Goal: Information Seeking & Learning: Learn about a topic

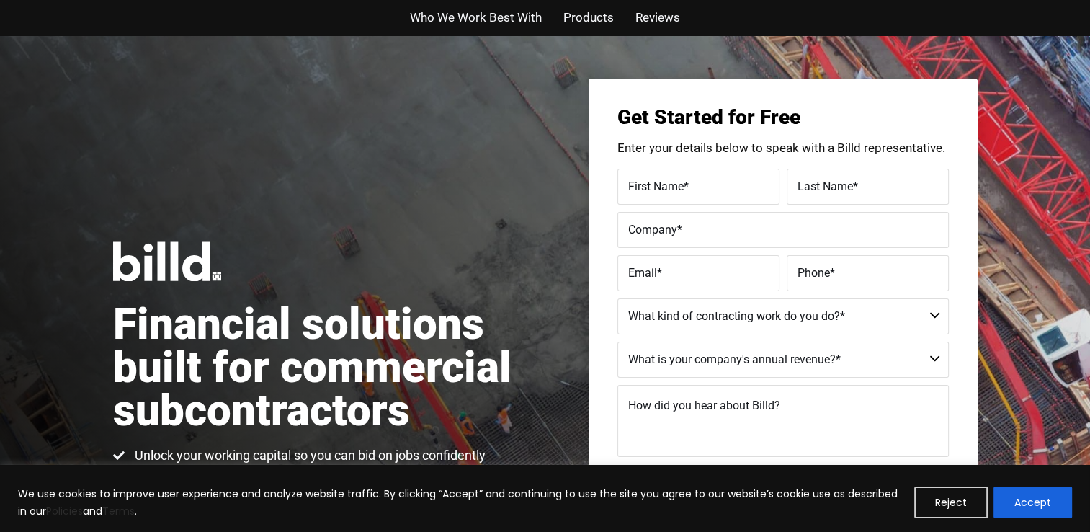
click at [814, 46] on div "Financial solutions built for commercial subcontractors Unlock your working cap…" at bounding box center [545, 376] width 1090 height 683
click at [1048, 493] on button "Accept" at bounding box center [1032, 502] width 79 height 32
